Goal: Task Accomplishment & Management: Use online tool/utility

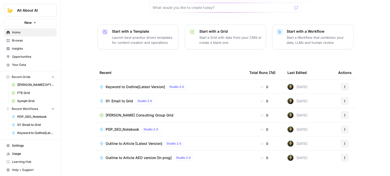
scroll to position [57, 0]
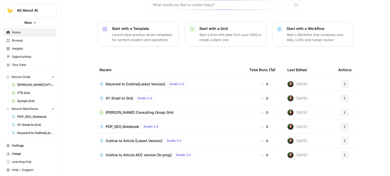
drag, startPoint x: 84, startPoint y: 89, endPoint x: 84, endPoint y: 107, distance: 18.5
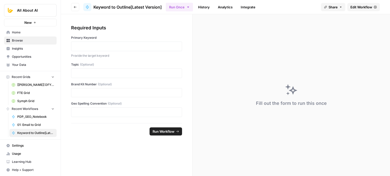
click at [356, 10] on link "Edit Workflow" at bounding box center [363, 7] width 32 height 8
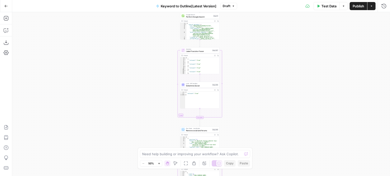
drag, startPoint x: 150, startPoint y: 39, endPoint x: 149, endPoint y: 154, distance: 114.8
click at [149, 154] on body "All About AI New Home Browse Insights Opportunities Your Data Recent Grids [[PE…" at bounding box center [195, 88] width 390 height 176
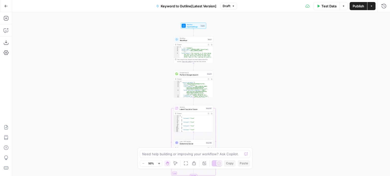
drag, startPoint x: 138, startPoint y: 54, endPoint x: 125, endPoint y: 50, distance: 13.4
click at [125, 50] on div "Workflow Input Settings Inputs Workflow Workflow Step 1 Output Expand Output Co…" at bounding box center [201, 94] width 378 height 164
